Goal: Task Accomplishment & Management: Use online tool/utility

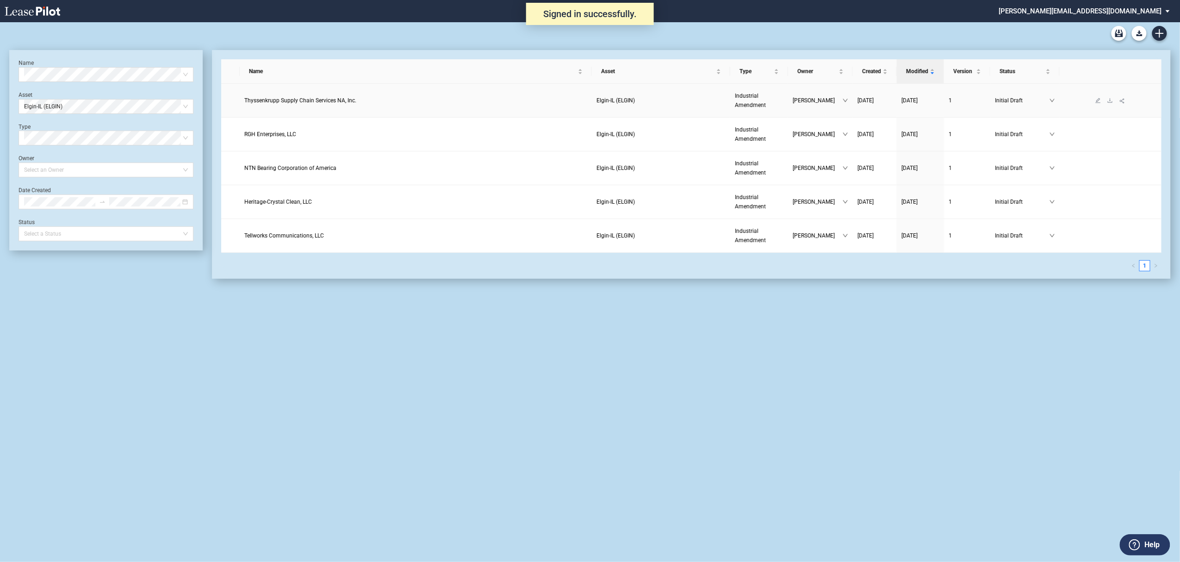
click at [301, 100] on span "Thyssenkrupp Supply Chain Services NA, Inc." at bounding box center [300, 100] width 112 height 6
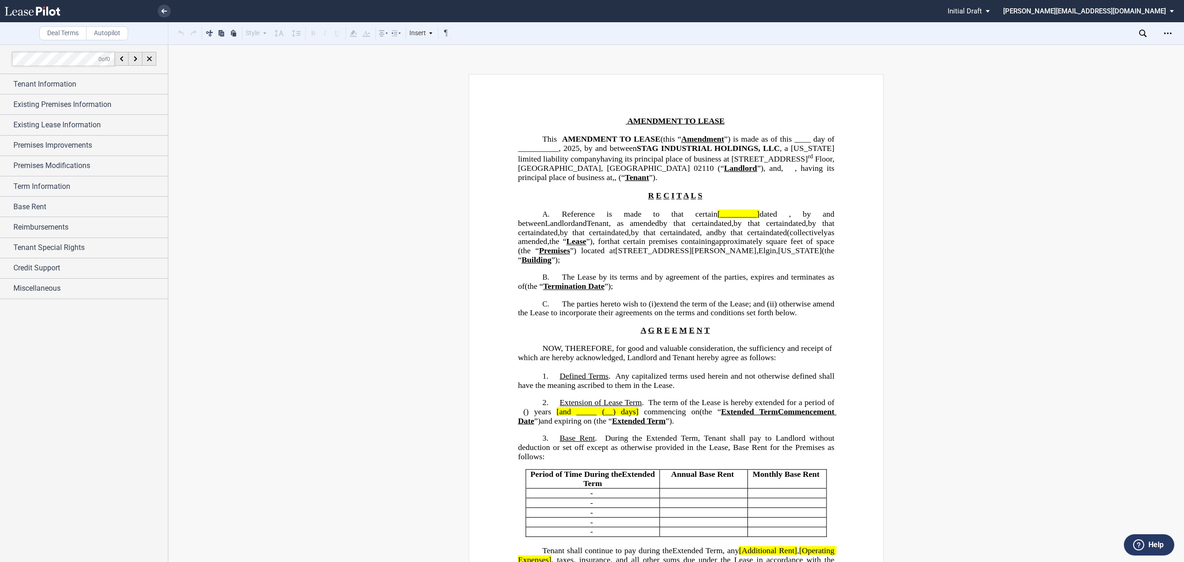
scroll to position [308, 0]
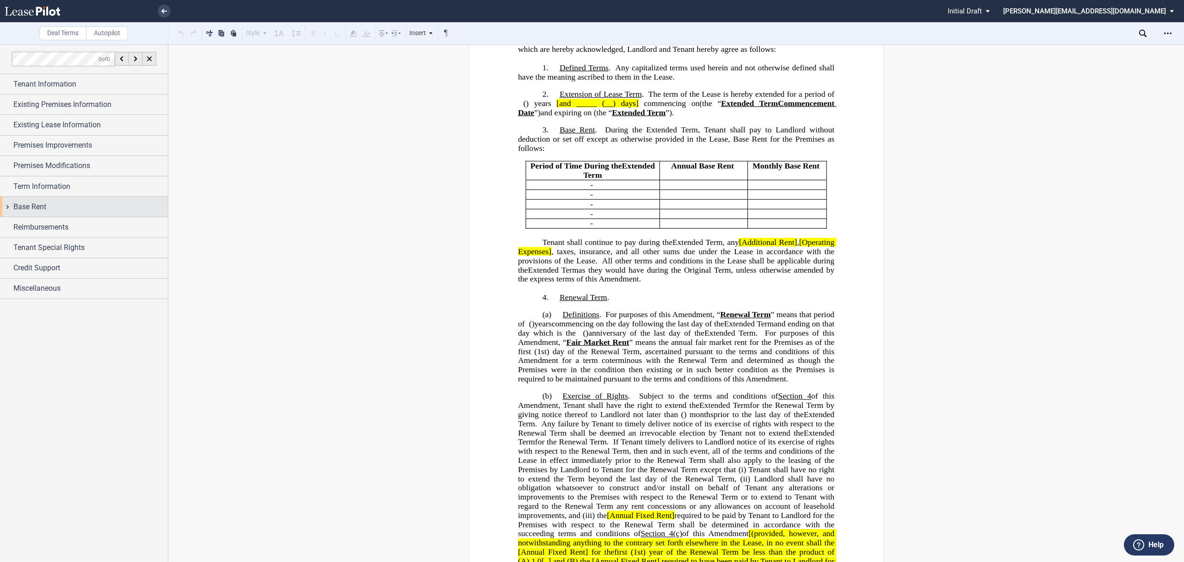
click at [47, 207] on div "Base Rent" at bounding box center [90, 206] width 155 height 11
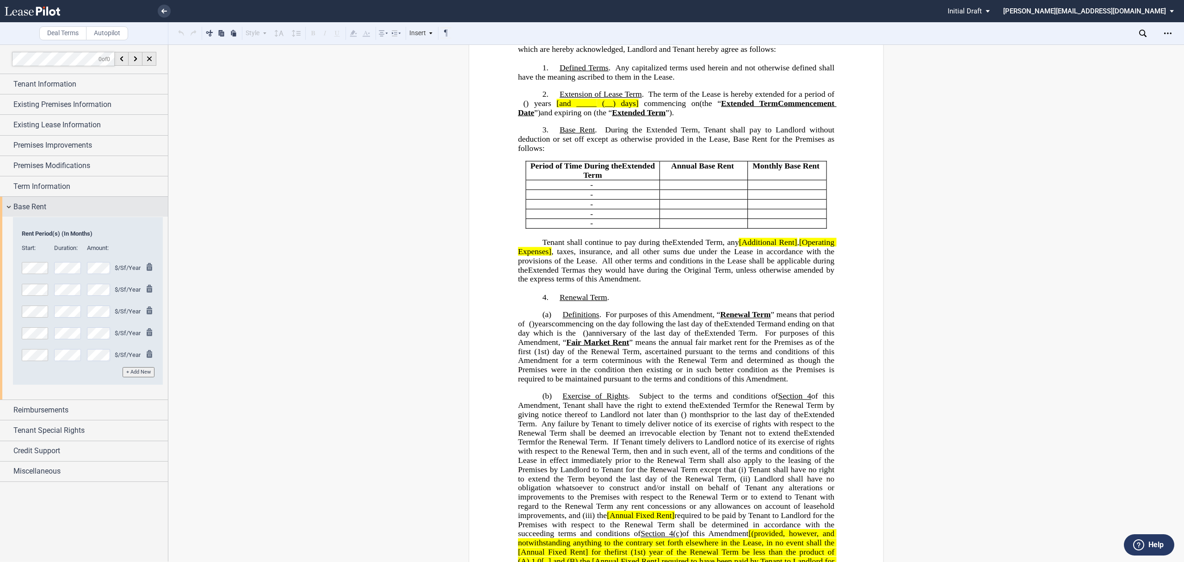
click at [59, 200] on div "Base Rent" at bounding box center [84, 207] width 168 height 20
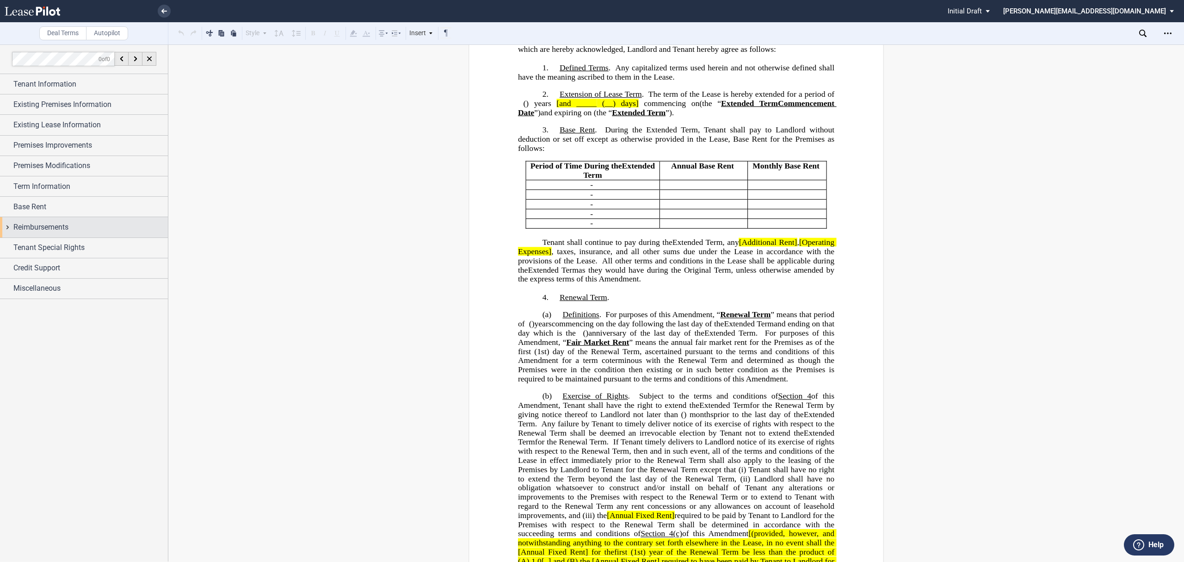
click at [52, 228] on span "Reimbursements" at bounding box center [40, 227] width 55 height 11
click at [71, 148] on span "Premises Improvements" at bounding box center [52, 145] width 79 height 11
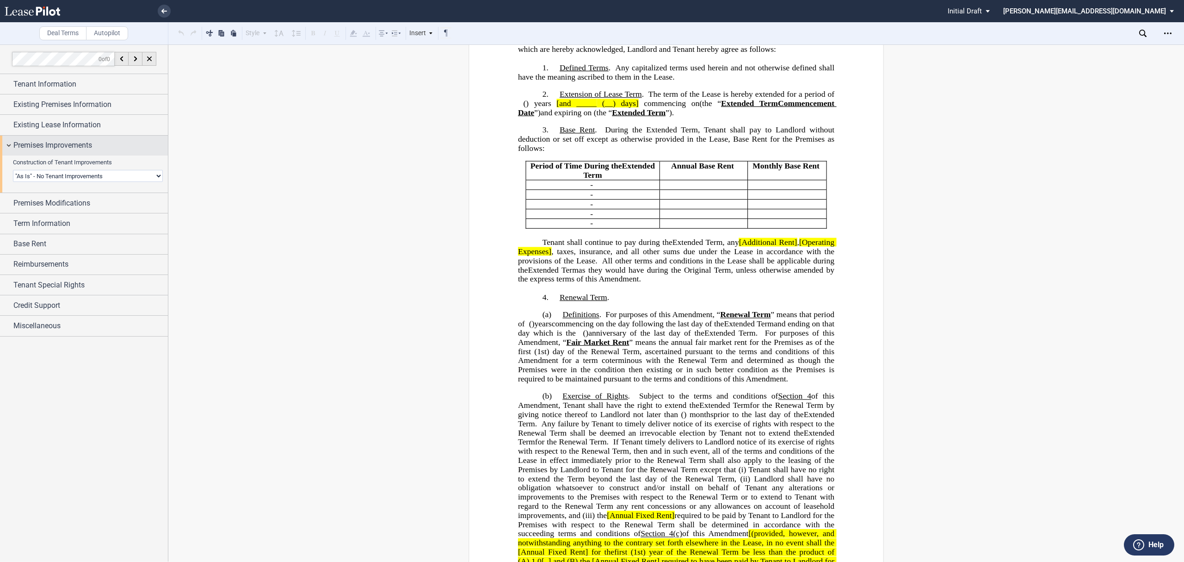
click at [71, 148] on span "Premises Improvements" at bounding box center [52, 145] width 79 height 11
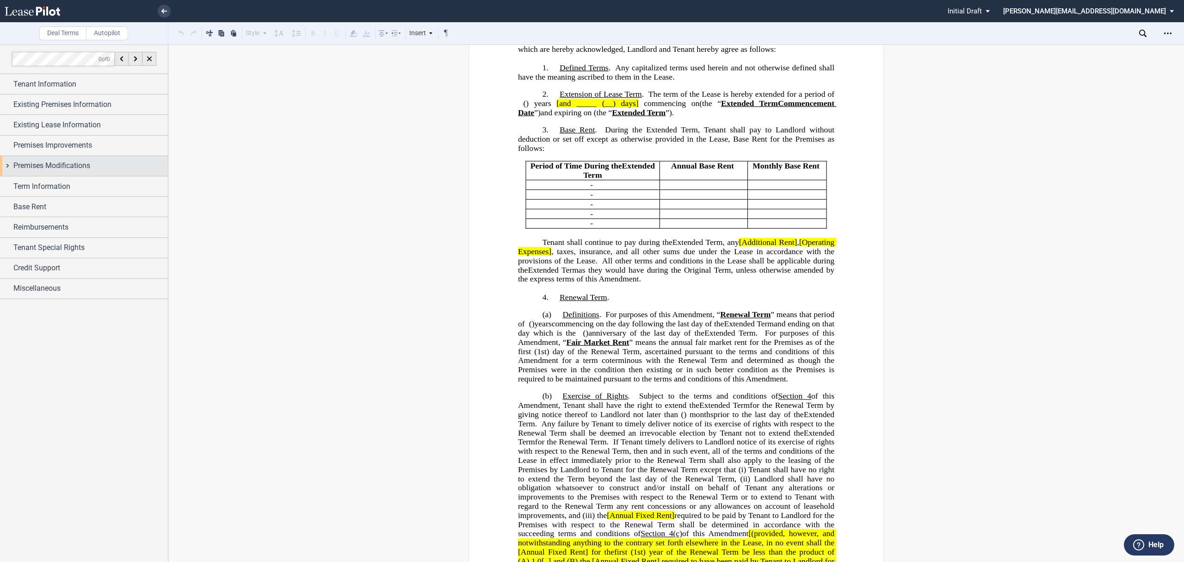
click at [66, 166] on span "Premises Modifications" at bounding box center [51, 165] width 77 height 11
click at [65, 166] on span "Premises Modifications" at bounding box center [51, 165] width 77 height 11
click at [62, 189] on span "Term Information" at bounding box center [41, 186] width 57 height 11
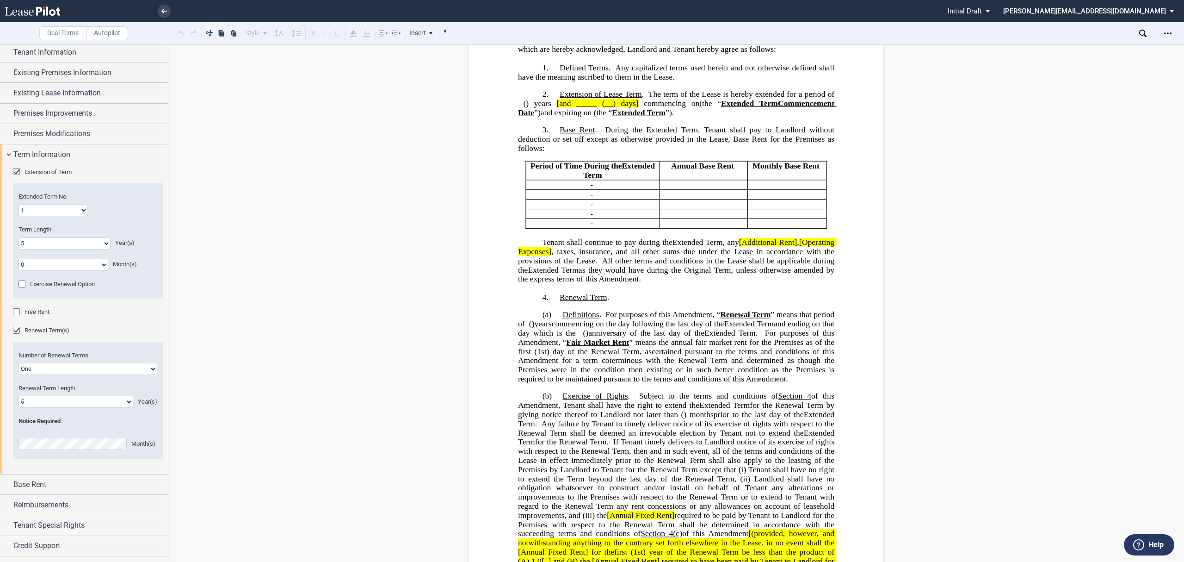
scroll to position [49, 0]
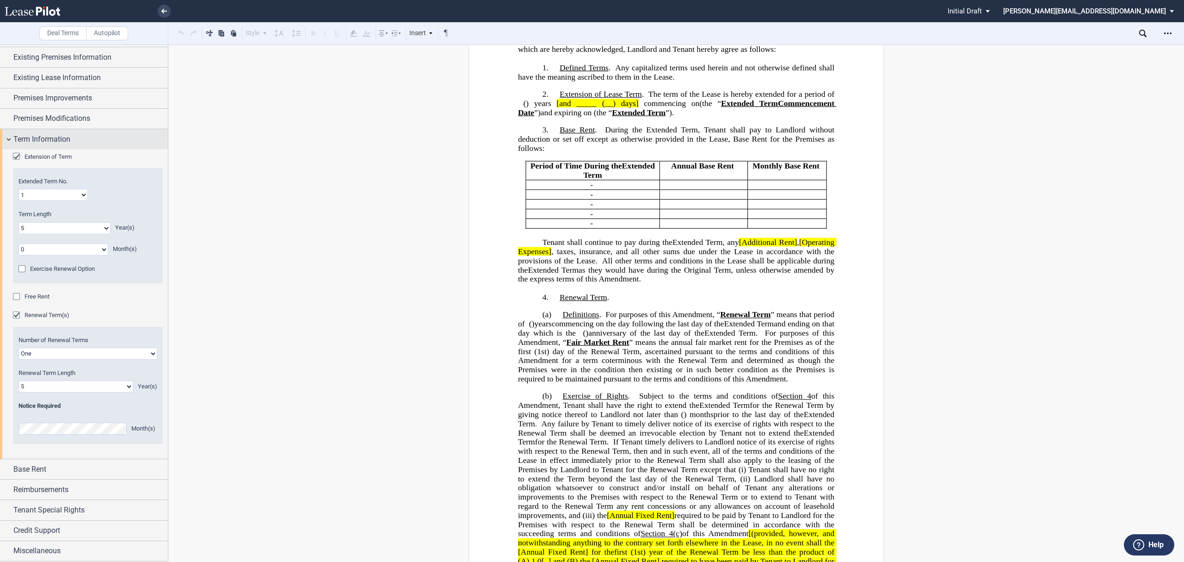
click at [59, 140] on span "Term Information" at bounding box center [41, 139] width 57 height 11
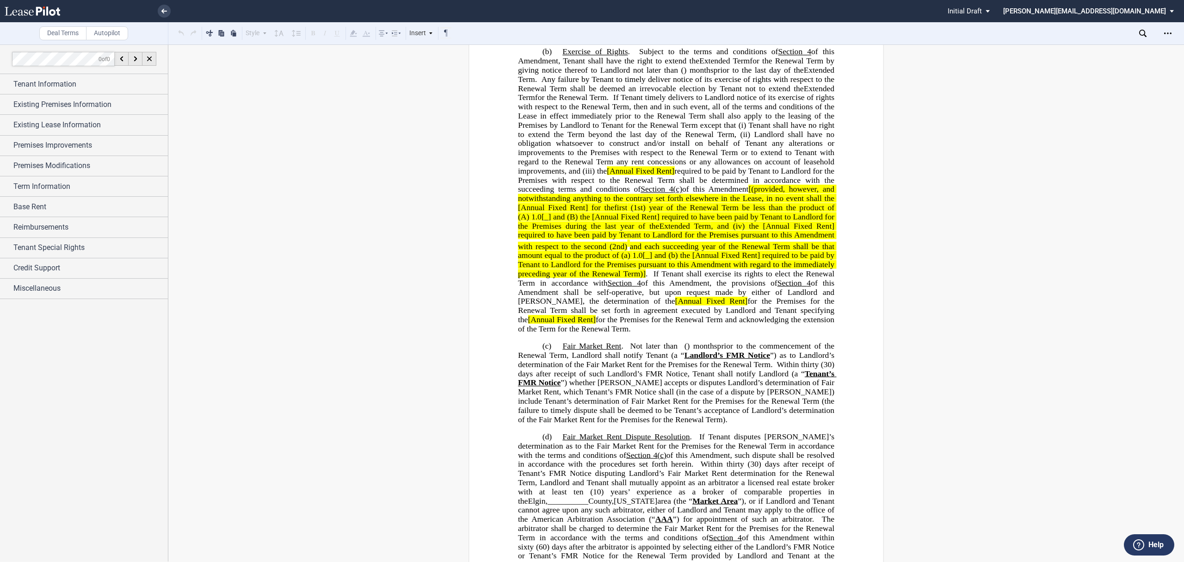
scroll to position [678, 0]
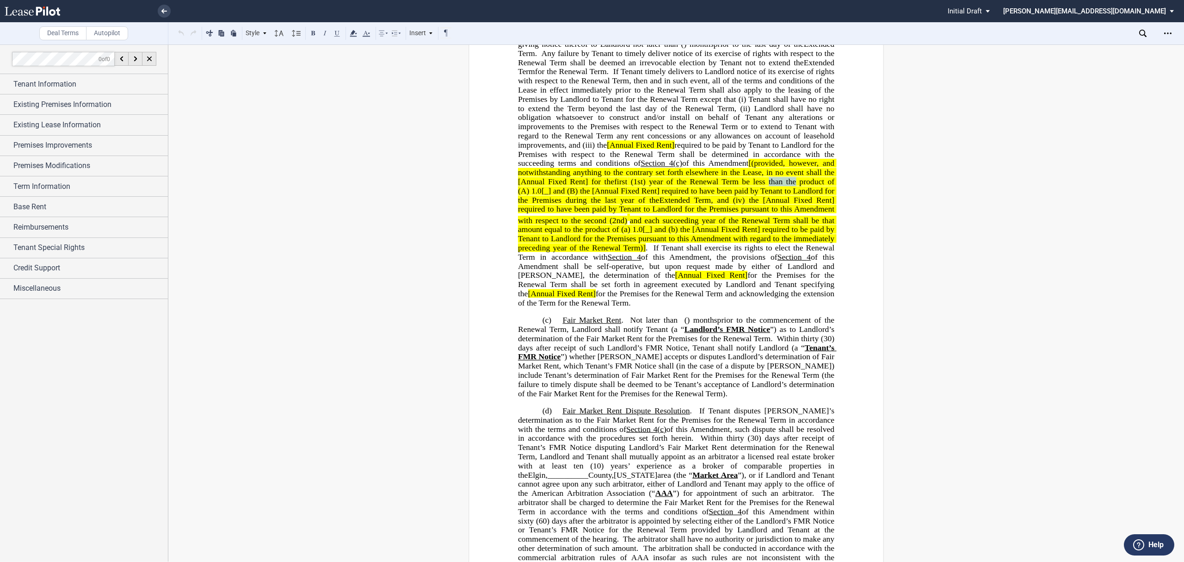
drag, startPoint x: 766, startPoint y: 299, endPoint x: 792, endPoint y: 301, distance: 26.4
click at [792, 195] on span "(1st) year of the Renewal Term be less than the product of (A)" at bounding box center [677, 186] width 319 height 18
click at [789, 195] on span "(1st) year of the Renewal Term be less than the product of (A)" at bounding box center [677, 186] width 319 height 18
drag, startPoint x: 785, startPoint y: 299, endPoint x: 744, endPoint y: 321, distance: 46.4
click at [744, 252] on span "first (1st) year of the Renewal Term be less than the product of (A) 1.0[_] and…" at bounding box center [677, 214] width 319 height 74
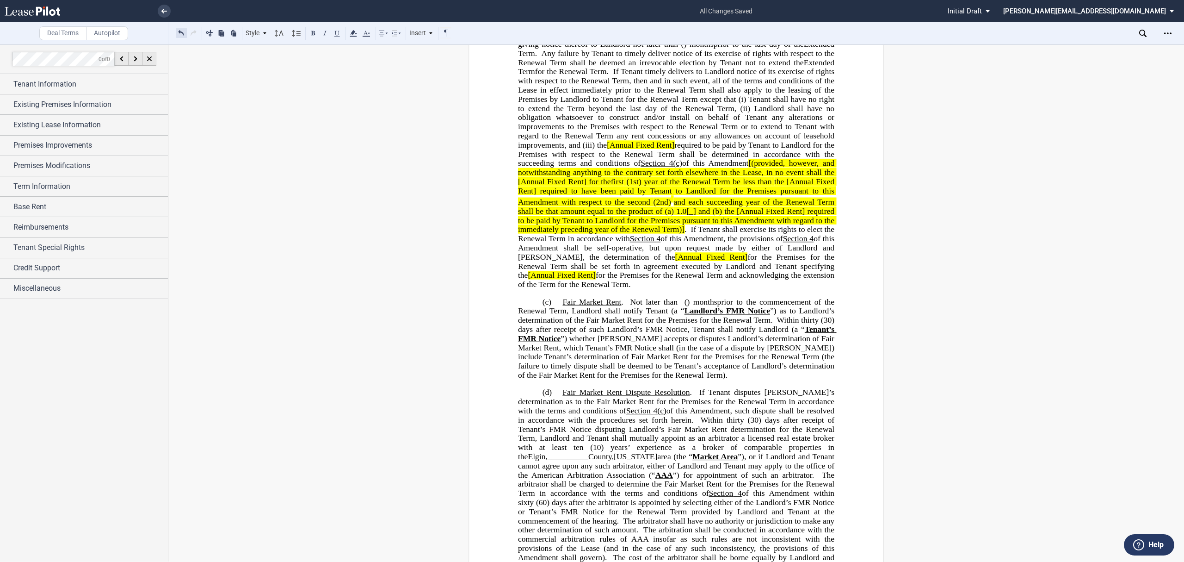
click at [180, 34] on button at bounding box center [181, 32] width 11 height 11
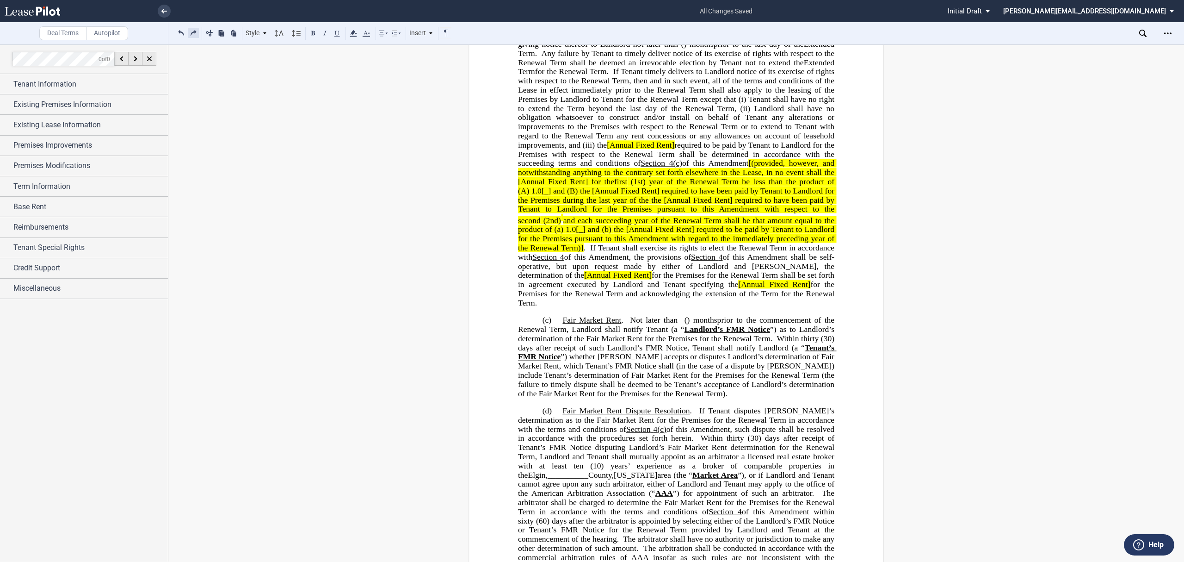
click at [195, 32] on button at bounding box center [193, 32] width 11 height 11
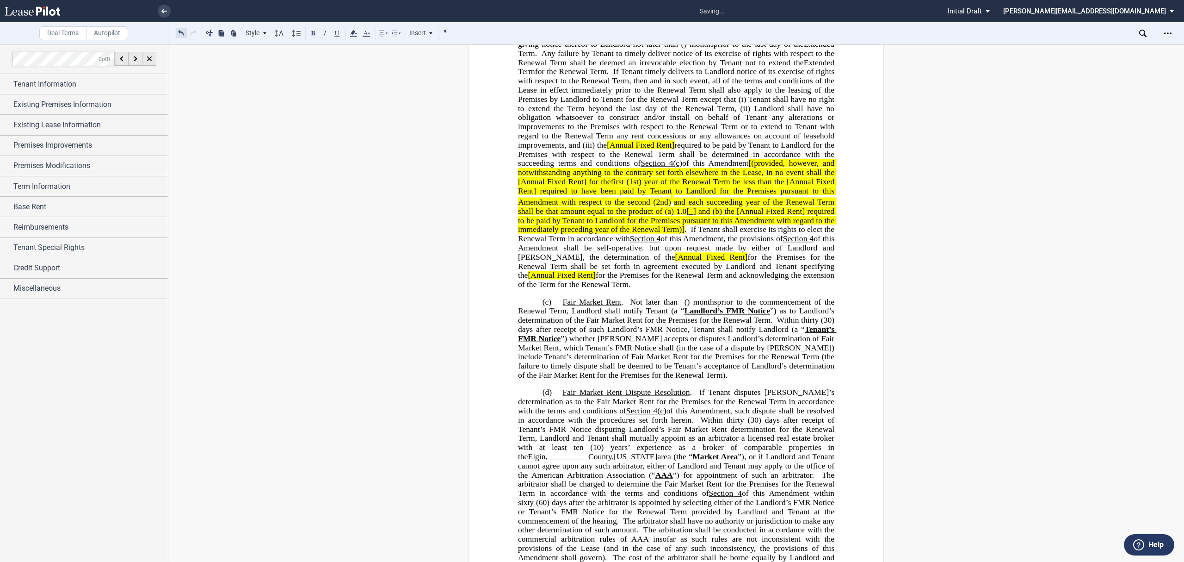
click at [181, 31] on button at bounding box center [181, 32] width 11 height 11
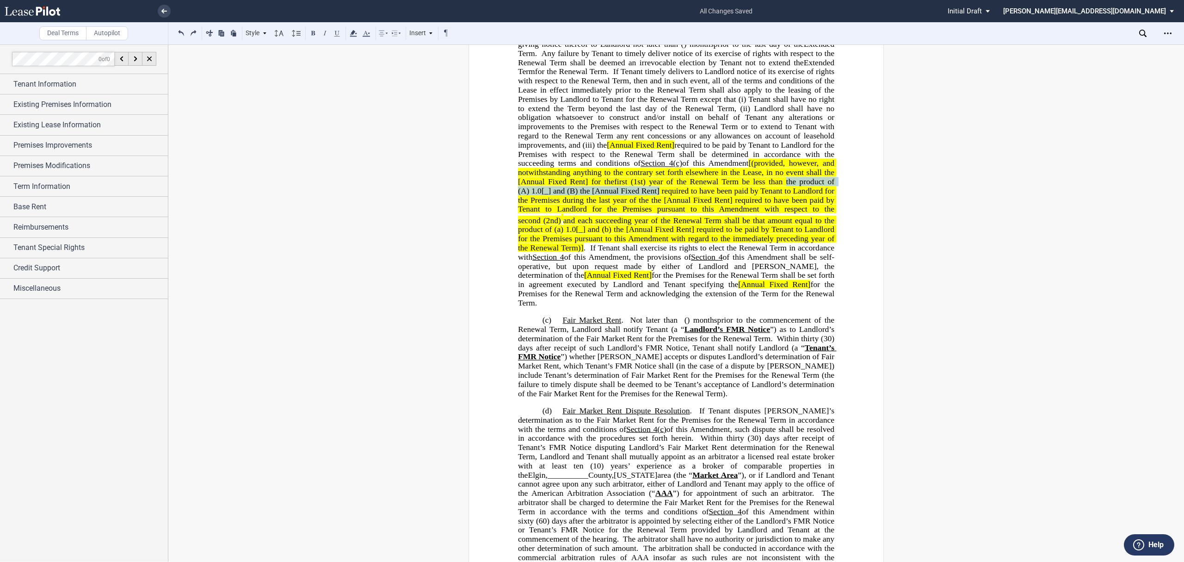
drag, startPoint x: 785, startPoint y: 297, endPoint x: 657, endPoint y: 311, distance: 128.5
click at [657, 204] on span "first (1st) year of the Renewal Term be less than the product of (A) 1.0[_] and…" at bounding box center [677, 190] width 319 height 27
click at [807, 224] on span "the [Annual Fixed Rent] required to have been paid by Tenant to Landlord for th…" at bounding box center [677, 209] width 319 height 29
drag, startPoint x: 787, startPoint y: 297, endPoint x: 578, endPoint y: 311, distance: 209.6
click at [578, 204] on span "first (1st) year of the Renewal Term be less than the product of (A) 1.0[_] and…" at bounding box center [677, 190] width 319 height 27
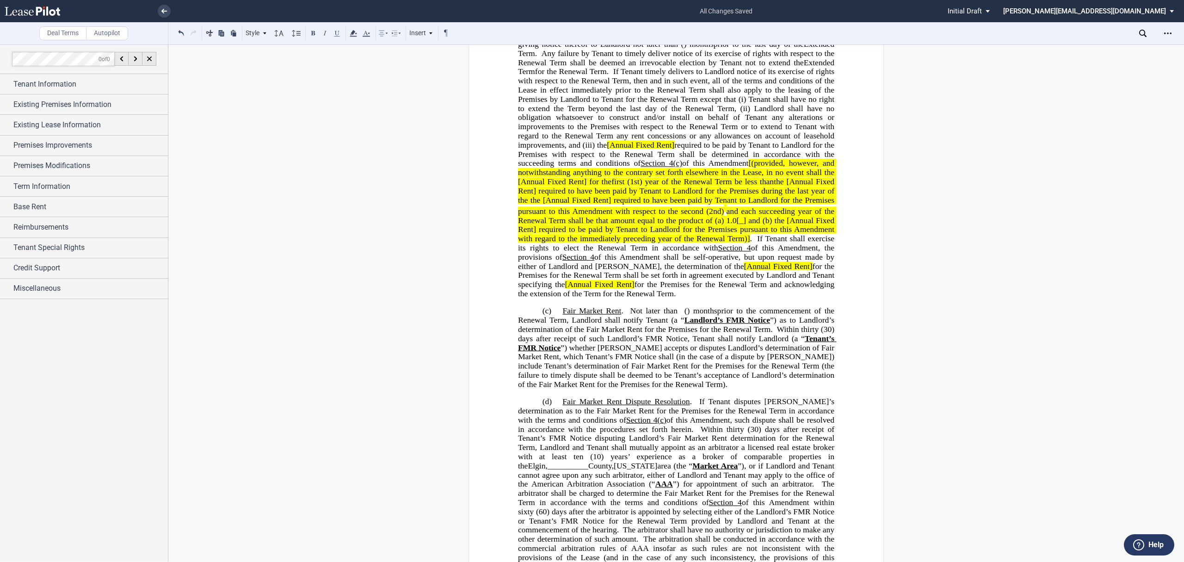
click at [530, 215] on span "the [Annual Fixed Rent] required to have been paid by Tenant to Landlord for th…" at bounding box center [677, 204] width 319 height 19
drag, startPoint x: 529, startPoint y: 320, endPoint x: 536, endPoint y: 321, distance: 6.5
click at [536, 242] on span "﻿ the [Annual Fixed Rent] required to have been paid by Tenant to Landlord for …" at bounding box center [677, 218] width 319 height 47
click at [528, 204] on span at bounding box center [529, 199] width 2 height 9
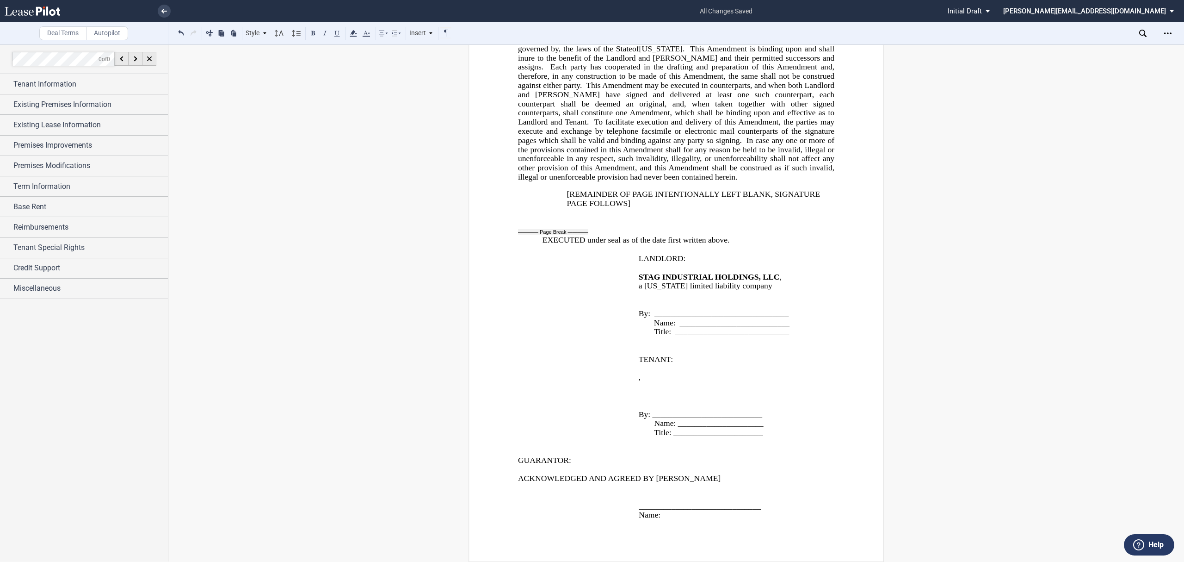
scroll to position [2674, 0]
drag, startPoint x: 601, startPoint y: 218, endPoint x: 563, endPoint y: 207, distance: 40.0
